Goal: Complete application form

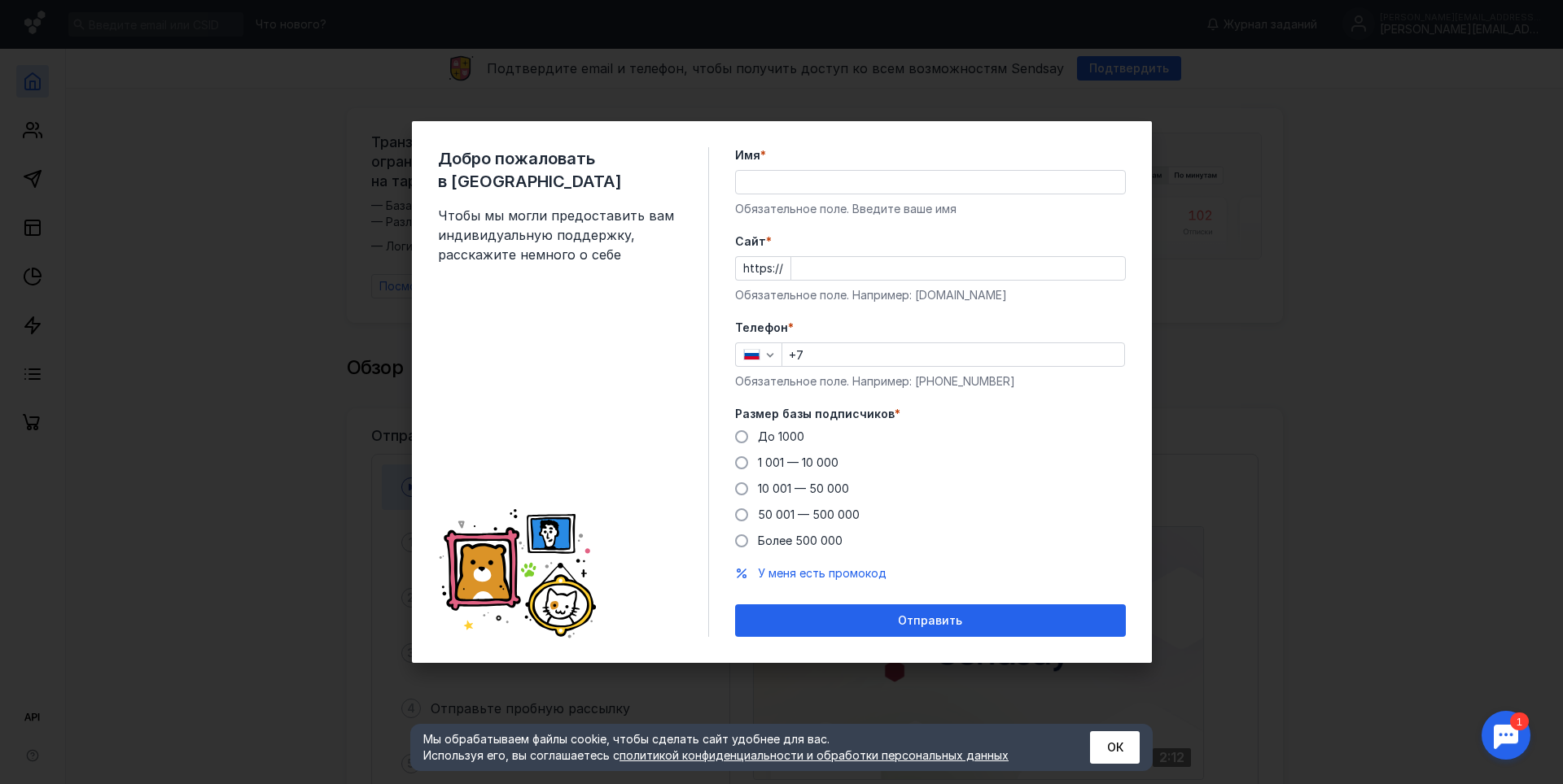
click at [842, 178] on input "Имя *" at bounding box center [930, 183] width 389 height 23
type input "[PERSON_NAME]"
type input "[PHONE_NUMBER]"
click at [763, 450] on div "До [DATE] 1 001 — 10 000 10 001 — 50 000 50 001 — 500 000 Более 500 000" at bounding box center [930, 489] width 391 height 121
click at [773, 445] on div "До [DATE] 1 001 — 10 000 10 001 — 50 000 50 001 — 500 000 Более 500 000" at bounding box center [930, 489] width 391 height 121
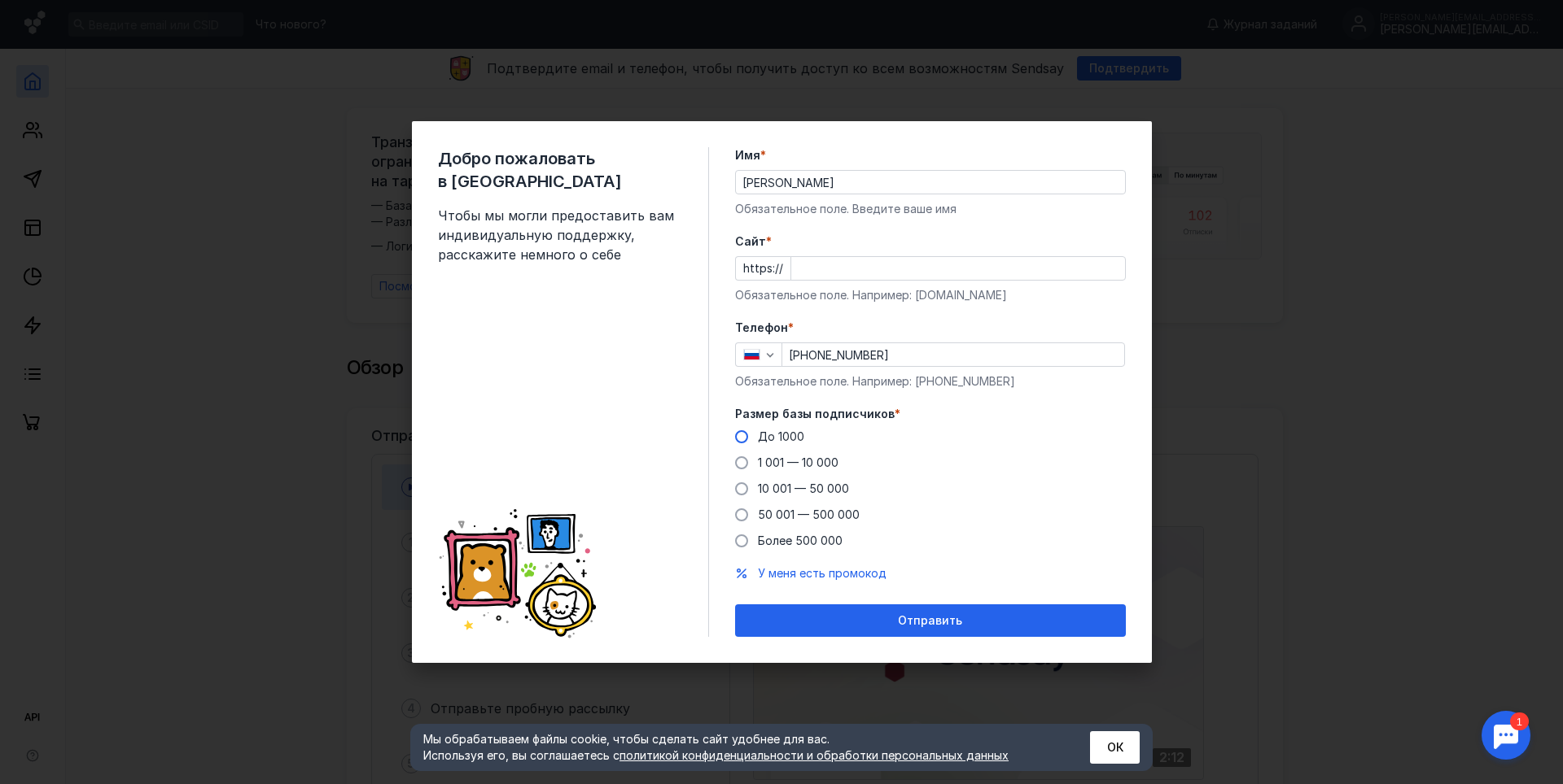
click at [779, 437] on span "До 1000" at bounding box center [781, 436] width 46 height 14
click at [0, 0] on input "До 1000" at bounding box center [0, 0] width 0 height 0
click at [857, 276] on input "Cайт *" at bounding box center [958, 269] width 334 height 23
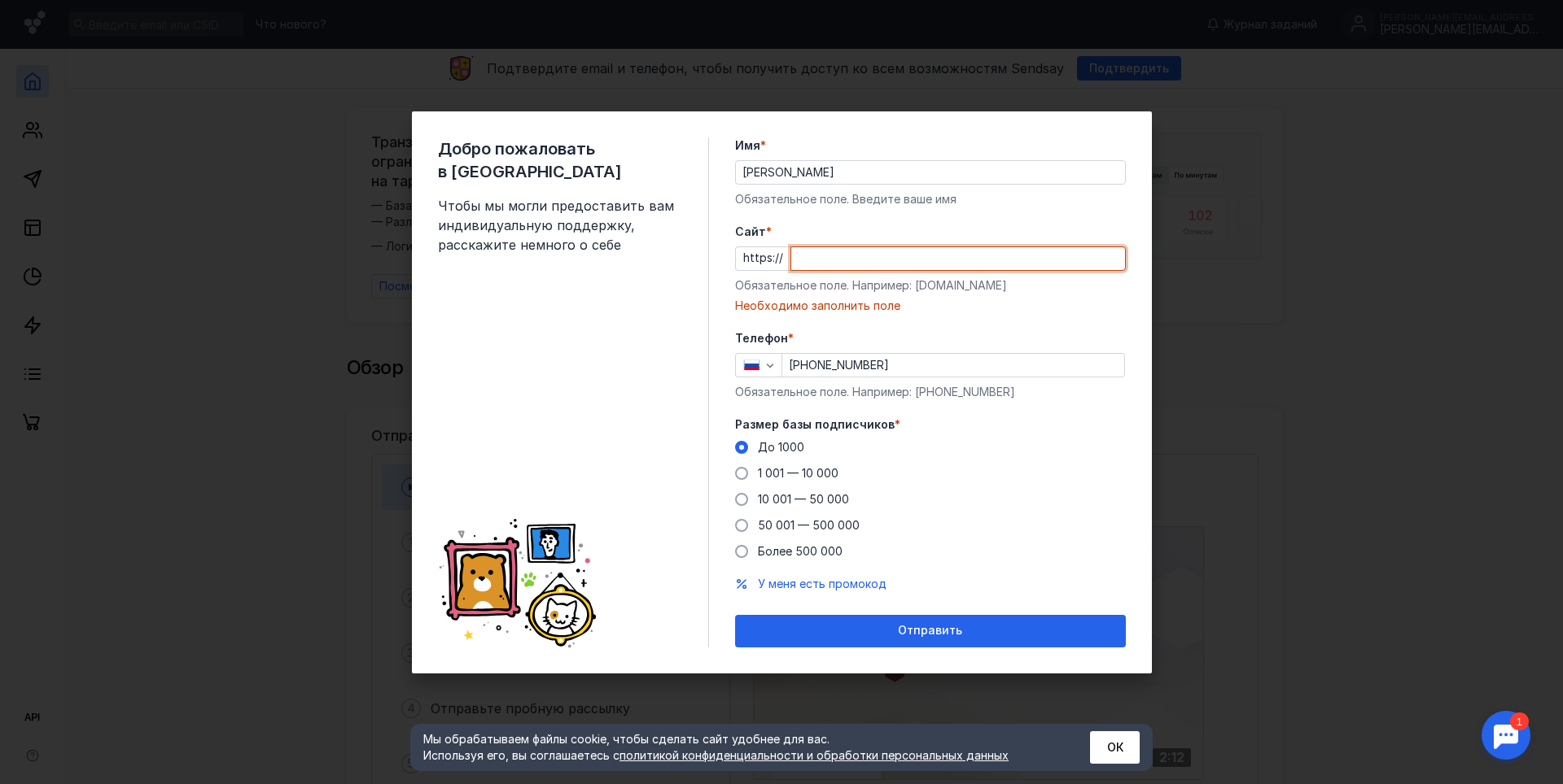
paste input "[DOMAIN_NAME][URL]"
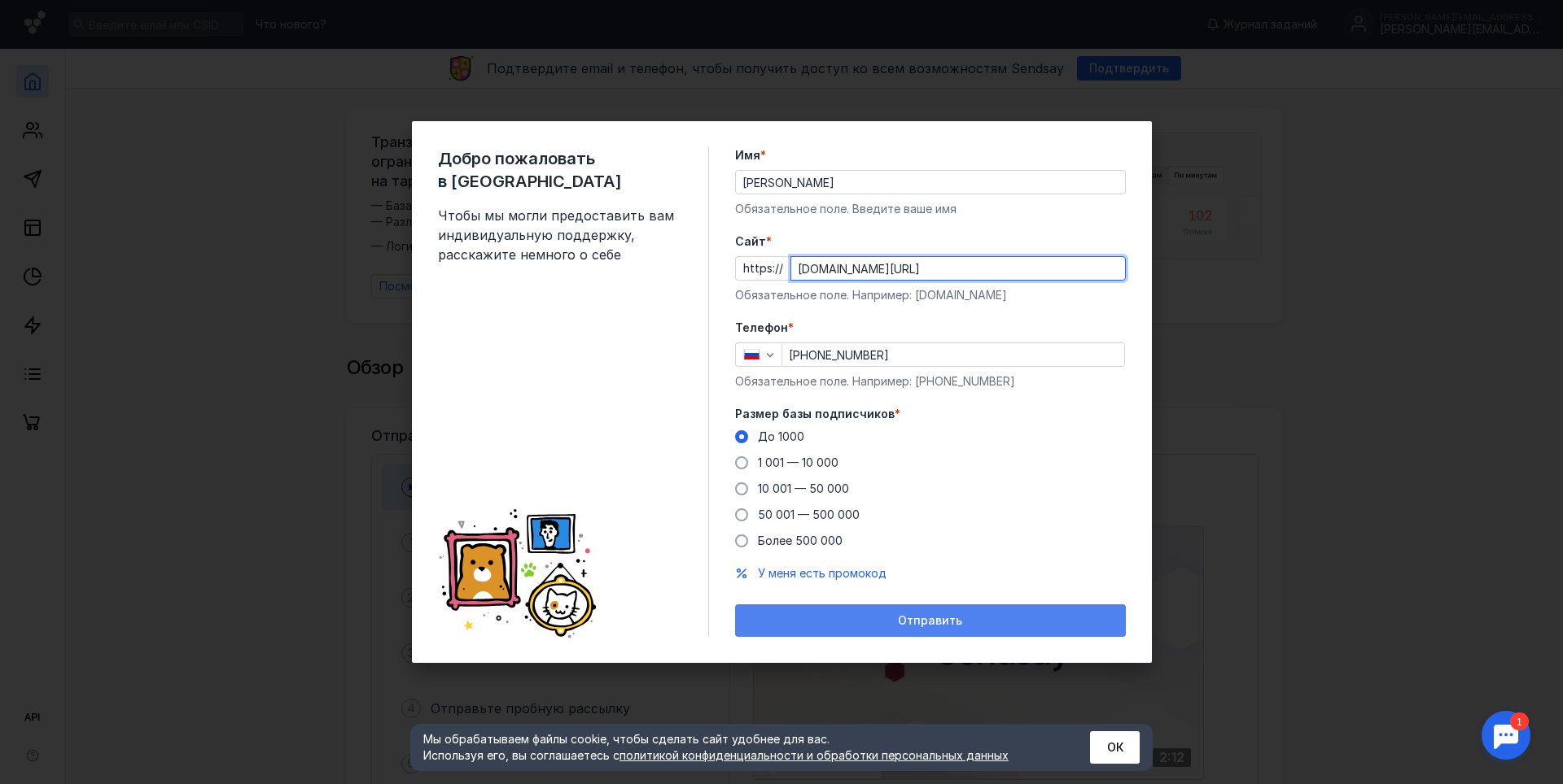
type input "[DOMAIN_NAME][URL]"
click at [912, 618] on span "Отправить" at bounding box center [929, 621] width 64 height 14
